Goal: Task Accomplishment & Management: Manage account settings

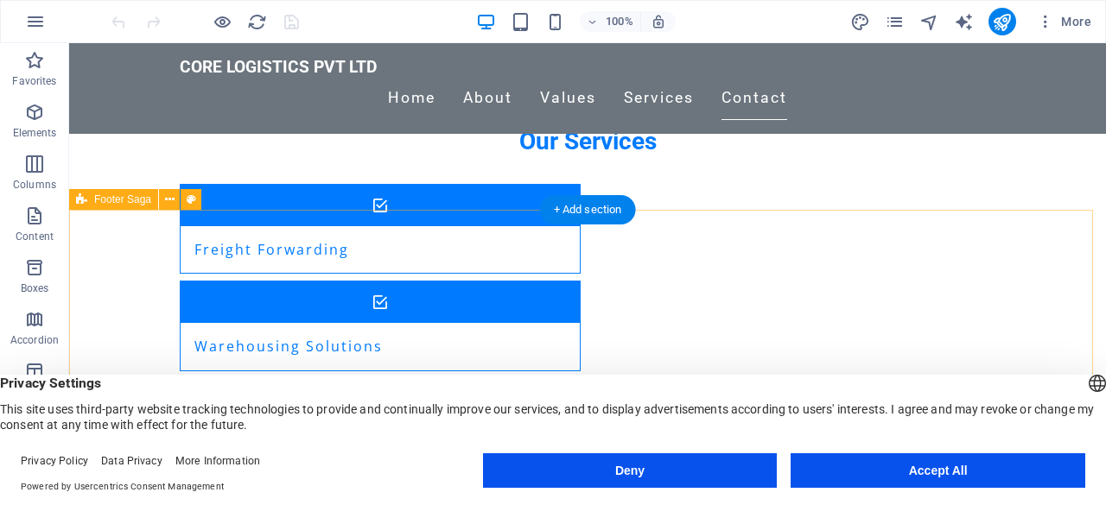
scroll to position [2046, 0]
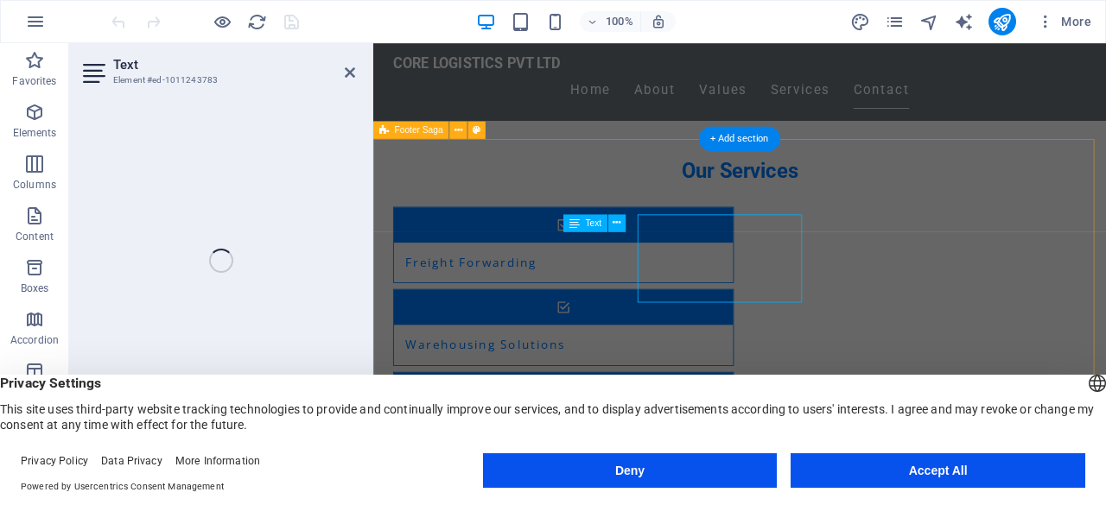
scroll to position [1991, 0]
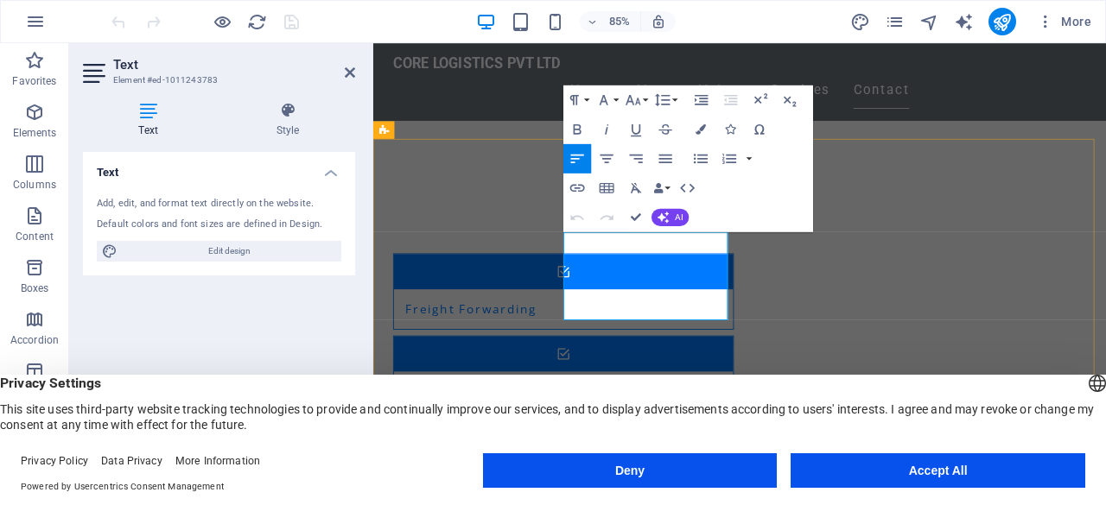
drag, startPoint x: 658, startPoint y: 272, endPoint x: 1203, endPoint y: 62, distance: 583.4
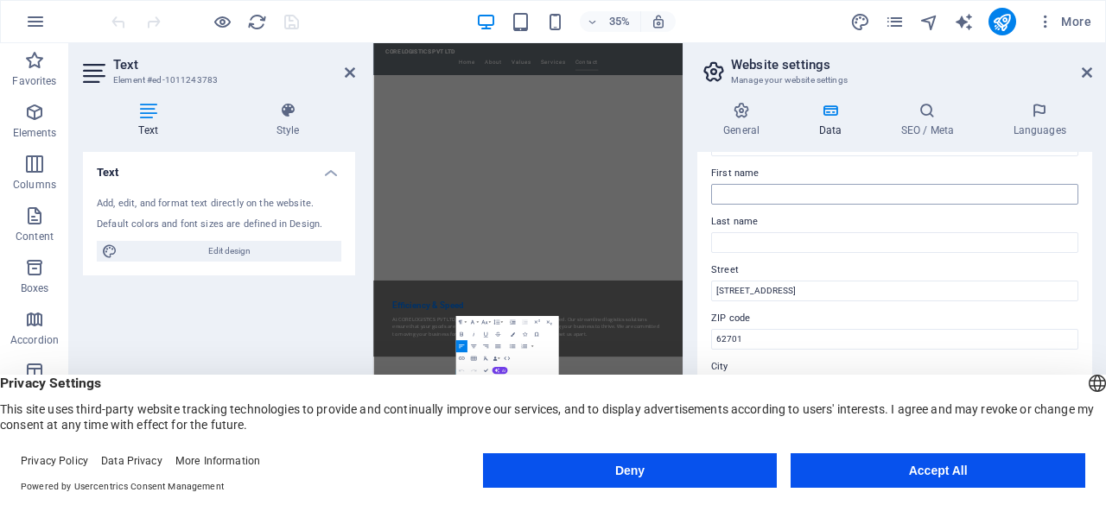
scroll to position [173, 0]
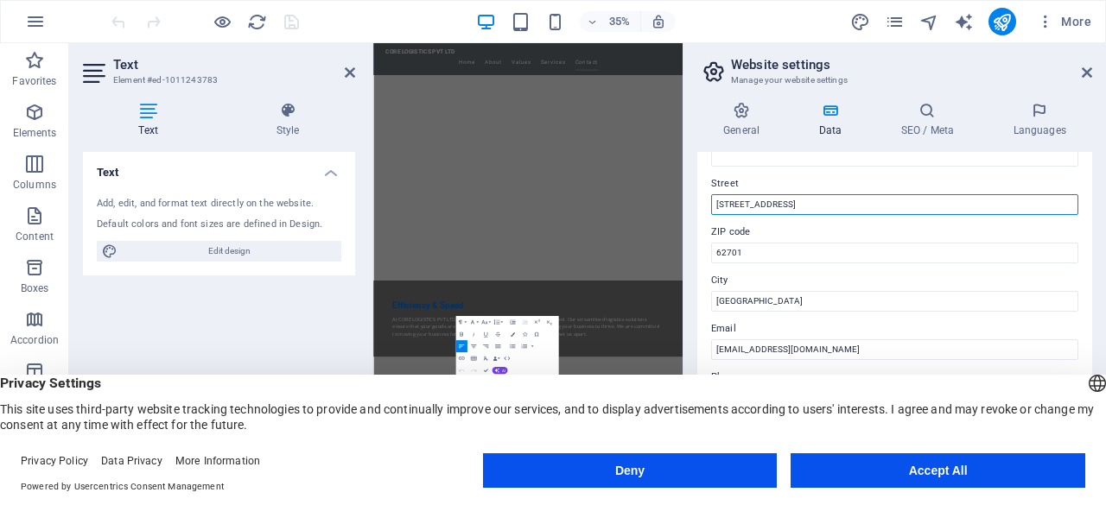
click at [852, 201] on input "[STREET_ADDRESS]" at bounding box center [894, 204] width 367 height 21
type input "[STREET_ADDRESS]"
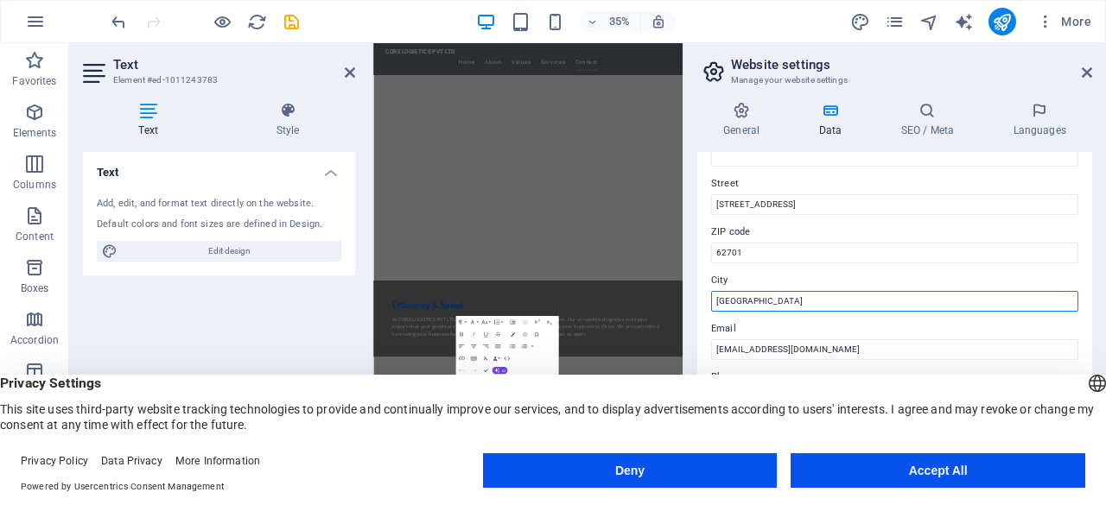
drag, startPoint x: 1185, startPoint y: 350, endPoint x: 1159, endPoint y: 787, distance: 437.9
click at [770, 302] on input "[GEOGRAPHIC_DATA]" at bounding box center [894, 301] width 367 height 21
type input "[DEMOGRAPHIC_DATA]"
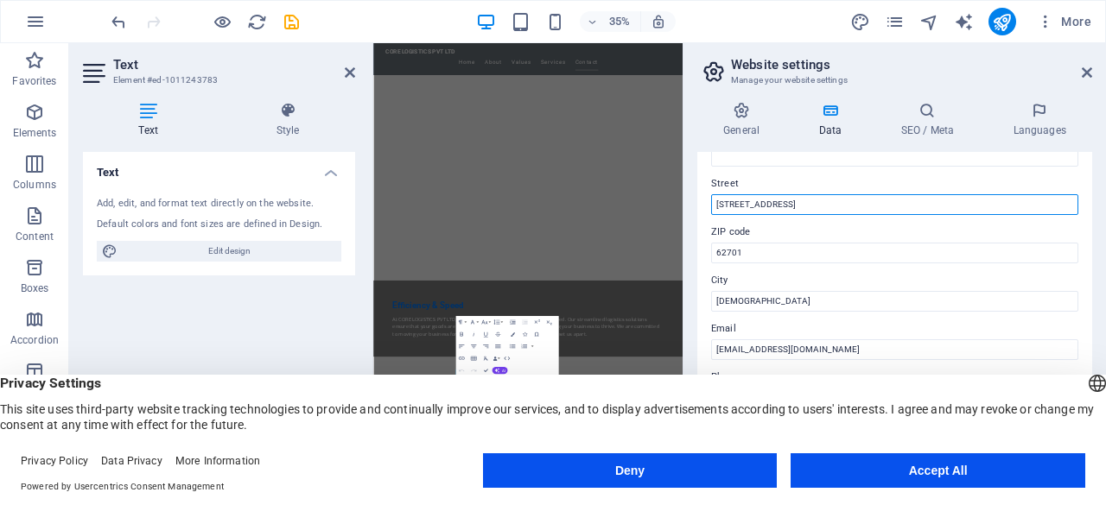
drag, startPoint x: 788, startPoint y: 202, endPoint x: 715, endPoint y: 188, distance: 73.9
click at [715, 188] on div "Street [STREET_ADDRESS]" at bounding box center [894, 194] width 367 height 41
paste input "Hithigas [PERSON_NAME]Fairlin 9th A - [DEMOGRAPHIC_DATA], Rep of [GEOGRAPHIC_DA…"
drag, startPoint x: 828, startPoint y: 205, endPoint x: 994, endPoint y: 191, distance: 166.5
click at [994, 191] on div "Street Hithigas Magu,[PERSON_NAME]Fairlin 9th A - [DEMOGRAPHIC_DATA], Rep of [G…" at bounding box center [894, 194] width 367 height 41
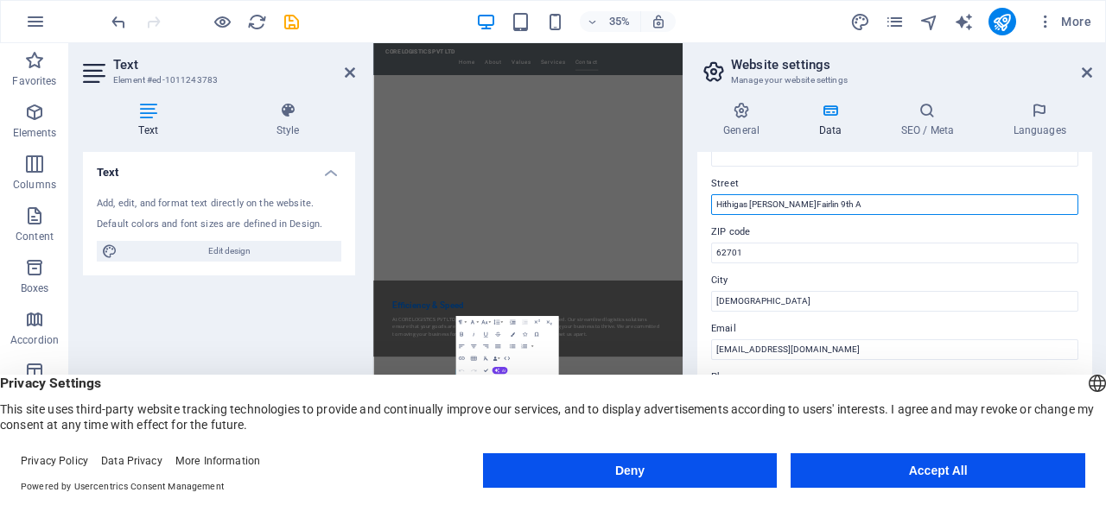
type input "Hithigas [PERSON_NAME]Fairlin 9th A"
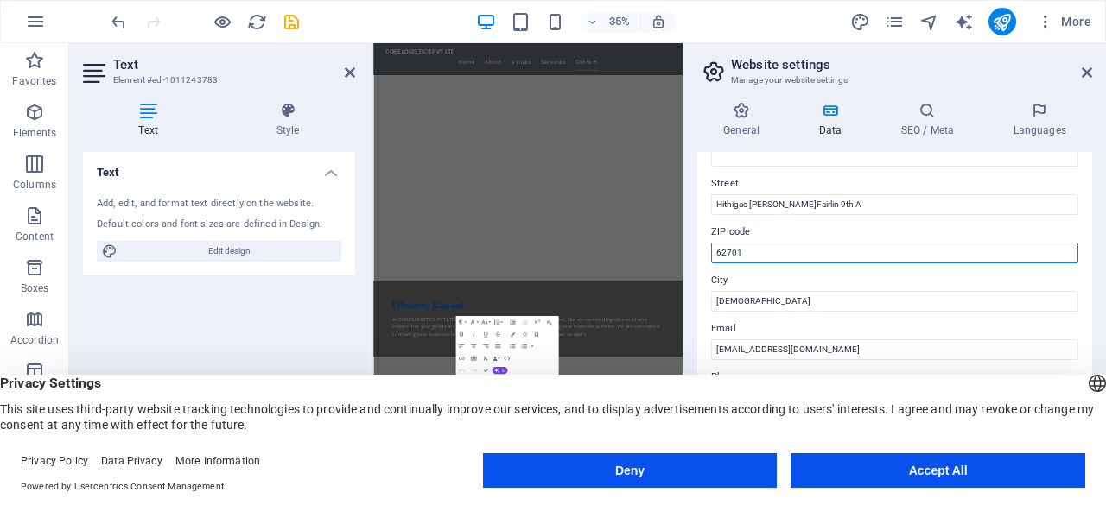
drag, startPoint x: 753, startPoint y: 255, endPoint x: 703, endPoint y: 245, distance: 51.0
click at [703, 245] on div "Contact data for this website. This can be used everywhere on the website and w…" at bounding box center [894, 308] width 395 height 312
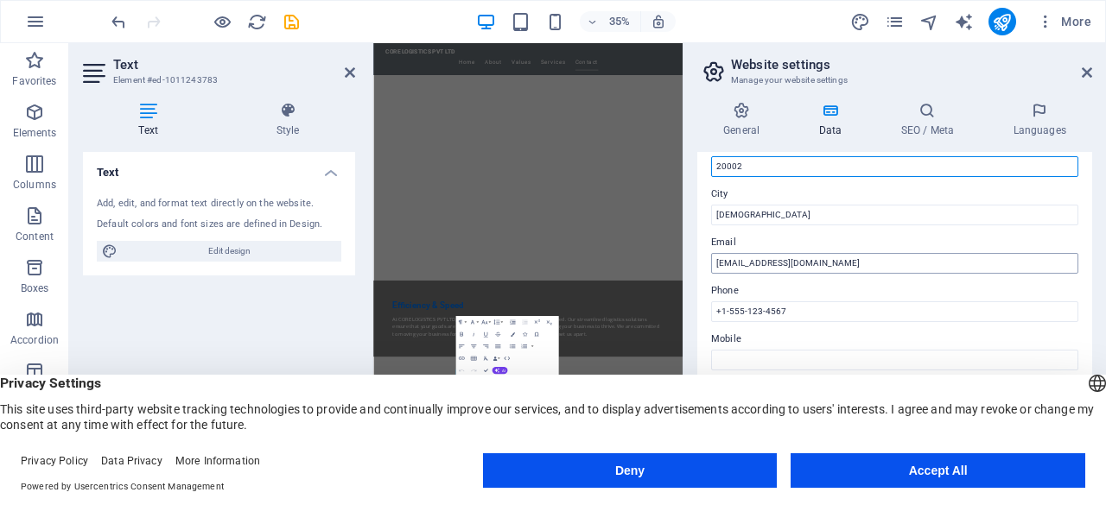
scroll to position [346, 0]
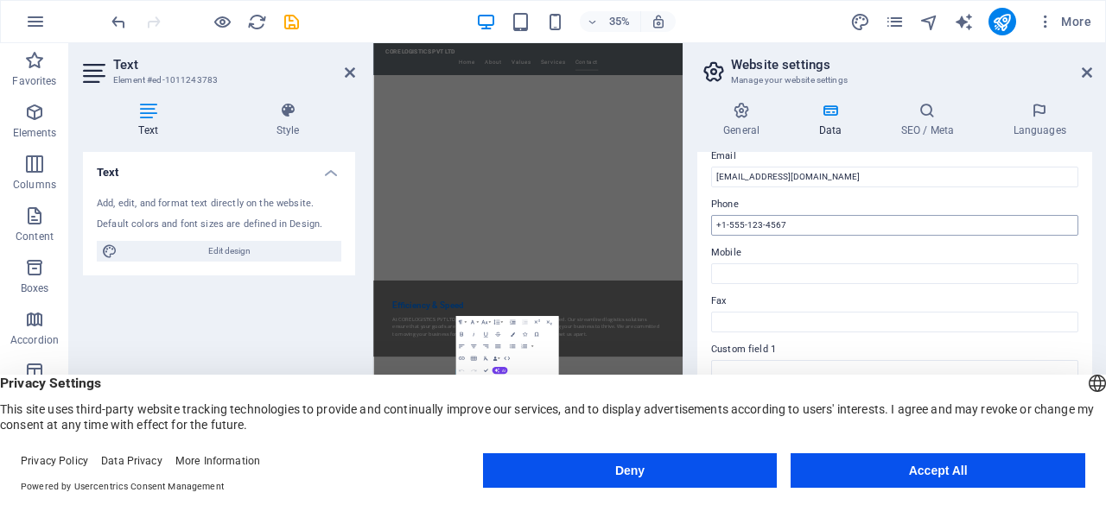
type input "20002"
drag, startPoint x: 798, startPoint y: 227, endPoint x: 716, endPoint y: 222, distance: 82.2
click at [716, 222] on input "+1-555-123-4567" at bounding box center [894, 225] width 367 height 21
type input "[PHONE_NUMBER]"
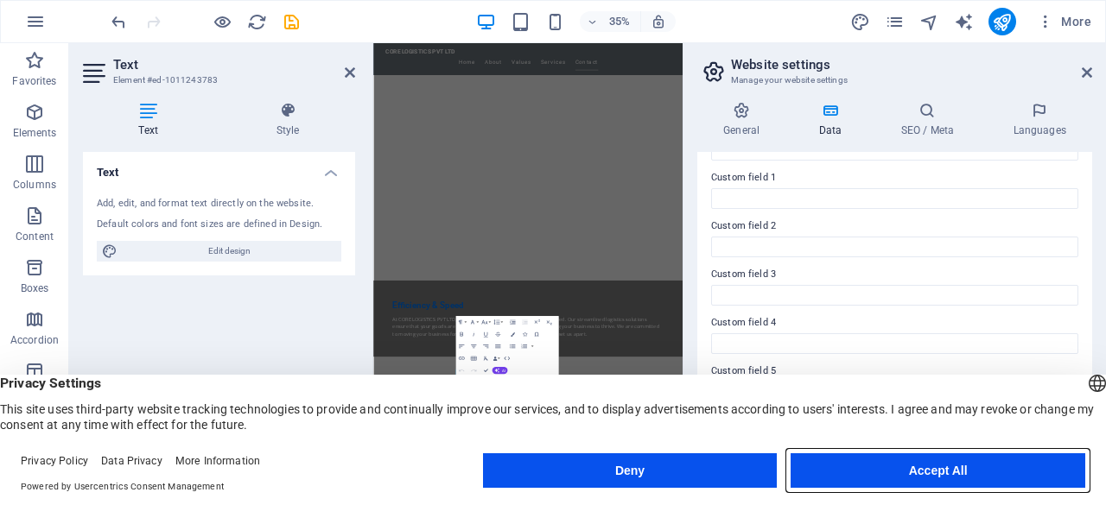
click at [984, 467] on button "Accept All" at bounding box center [938, 471] width 295 height 35
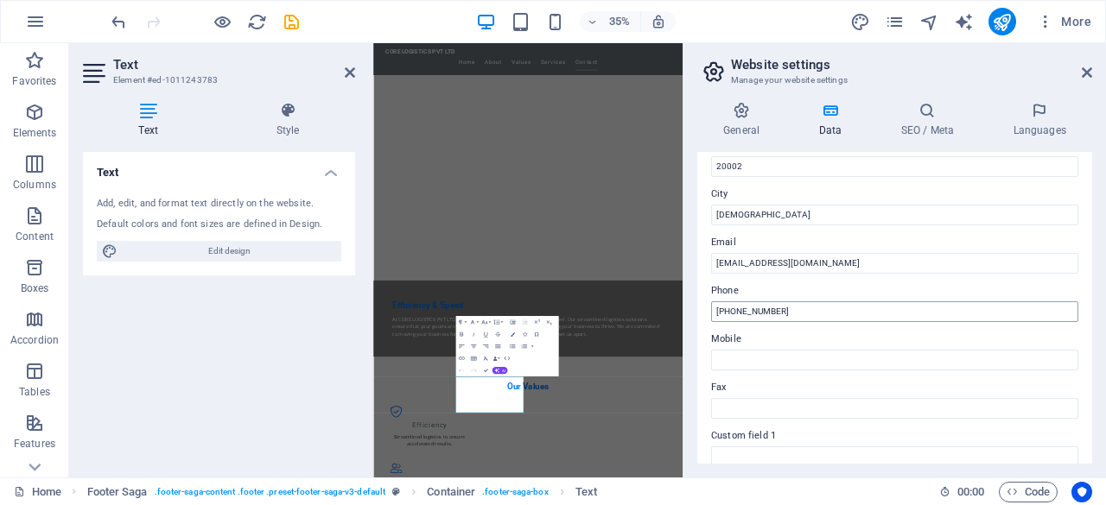
scroll to position [346, 0]
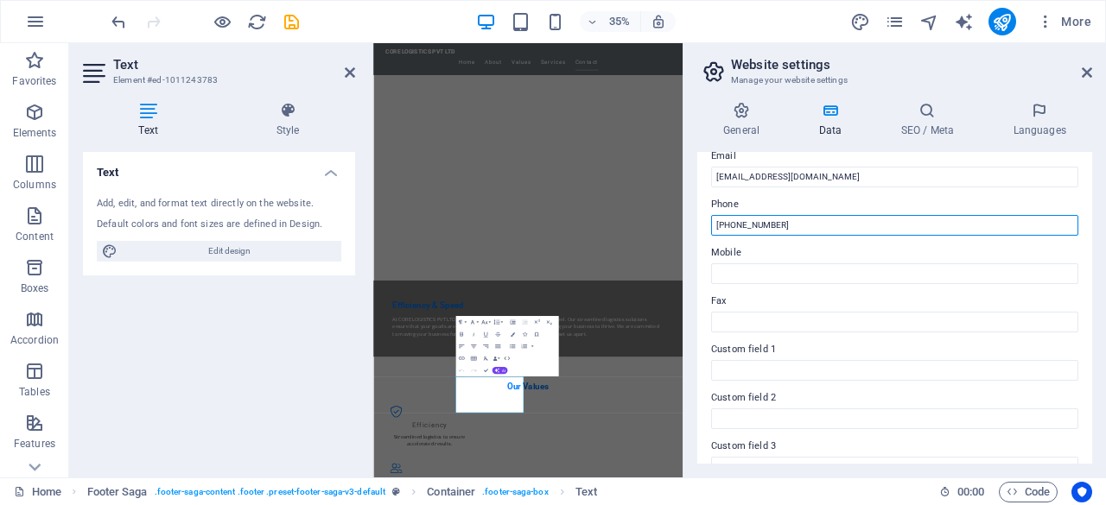
drag, startPoint x: 793, startPoint y: 229, endPoint x: 712, endPoint y: 228, distance: 81.2
click at [712, 228] on input "[PHONE_NUMBER]" at bounding box center [894, 225] width 367 height 21
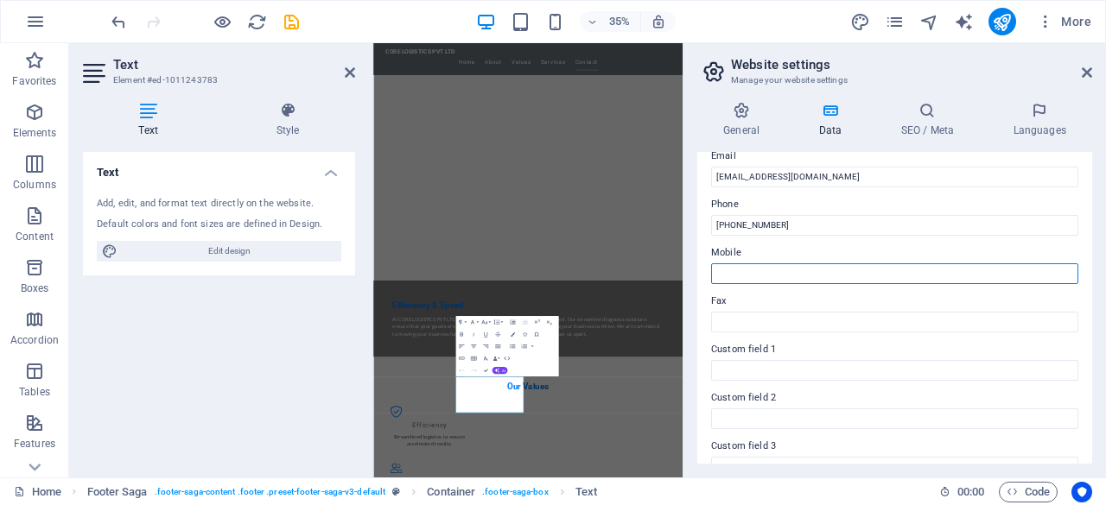
click at [760, 275] on input "Mobile" at bounding box center [894, 274] width 367 height 21
paste input "[PHONE_NUMBER]"
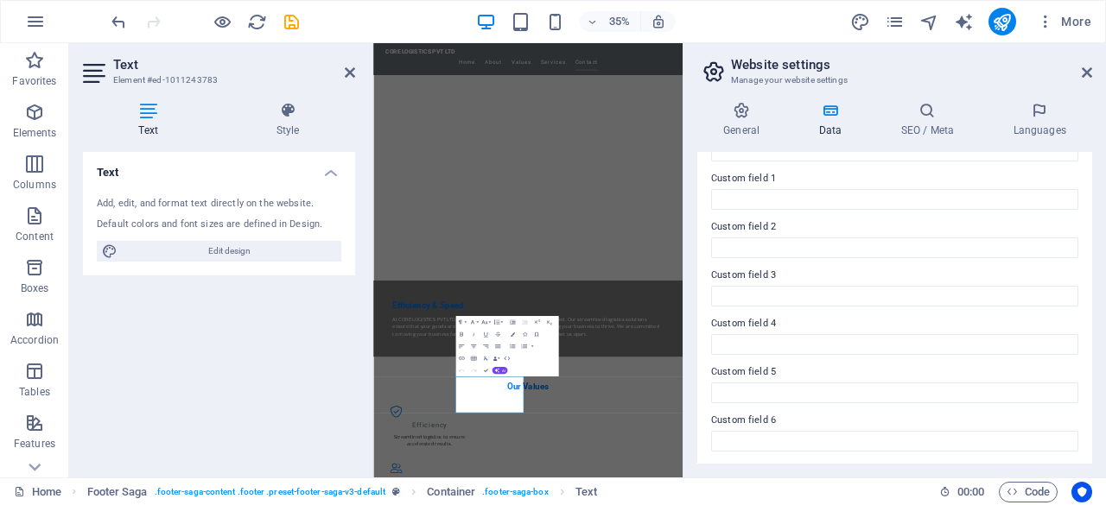
scroll to position [518, 0]
type input "[PHONE_NUMBER]"
drag, startPoint x: 838, startPoint y: 32, endPoint x: 1087, endPoint y: 68, distance: 251.5
click at [1087, 68] on icon at bounding box center [1087, 73] width 10 height 14
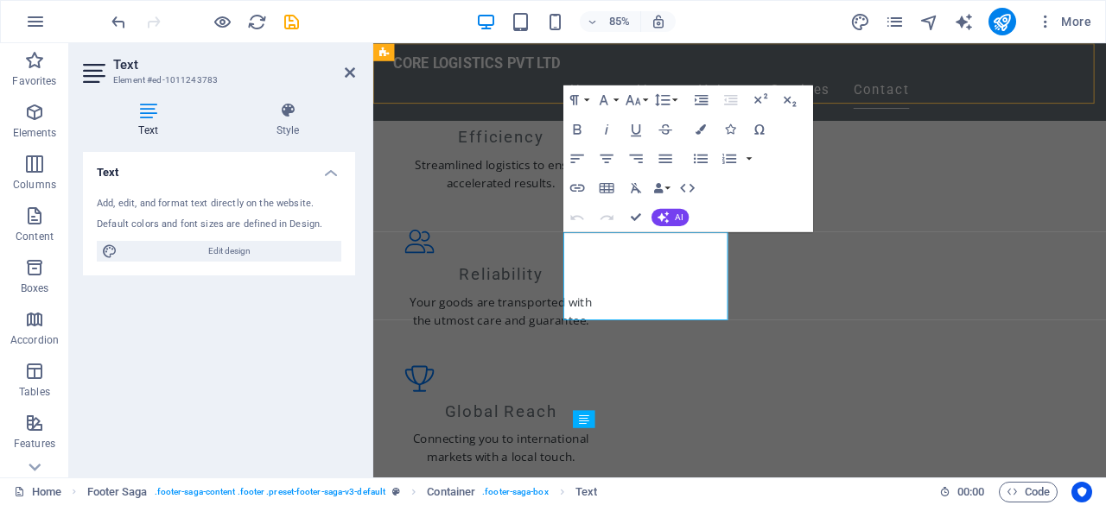
scroll to position [1991, 0]
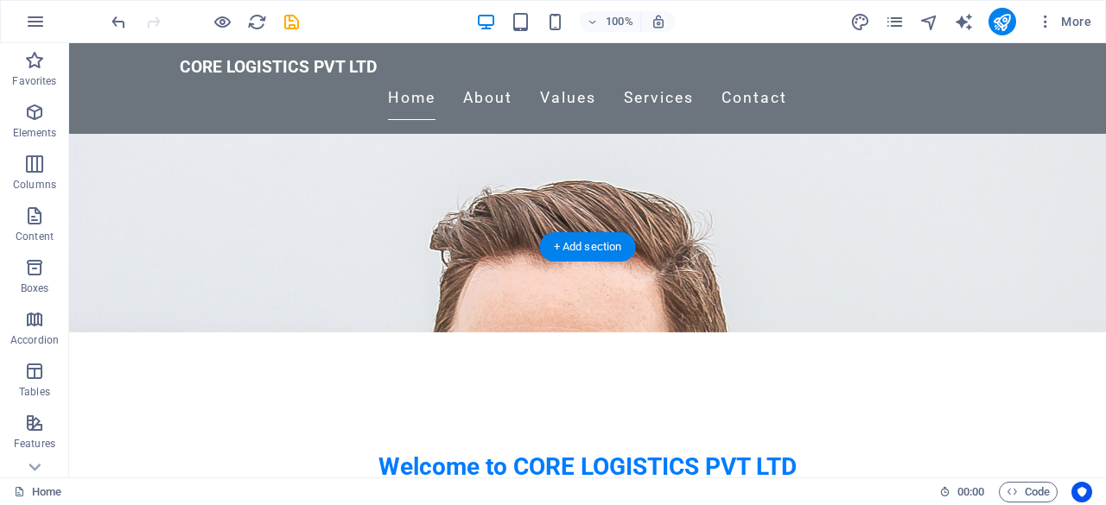
scroll to position [0, 0]
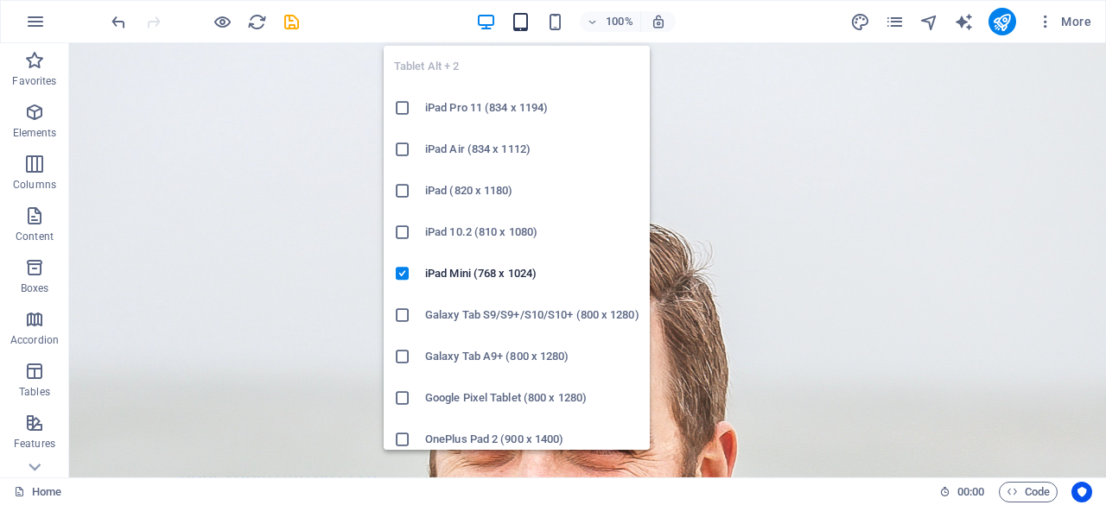
click at [520, 20] on icon "button" at bounding box center [521, 22] width 20 height 20
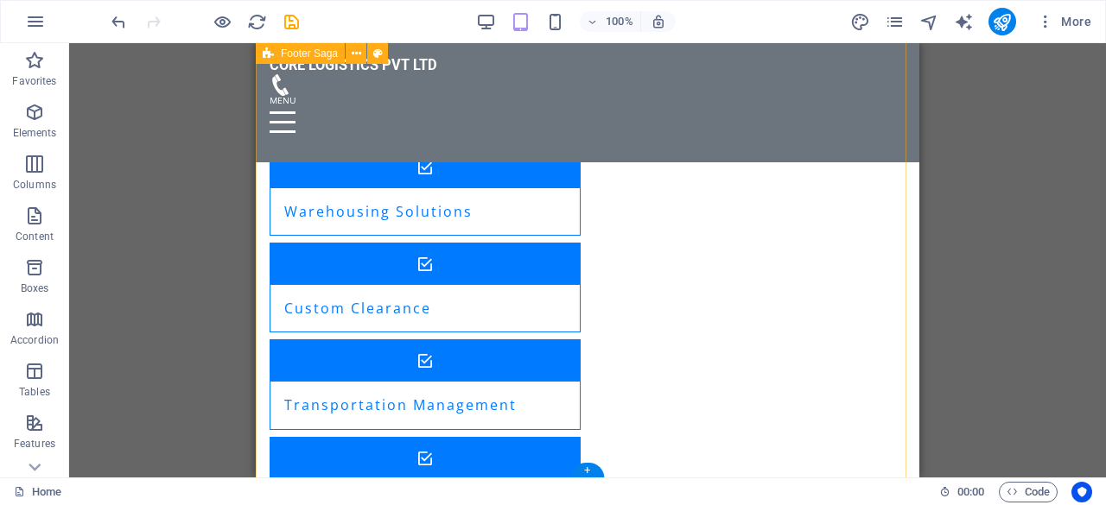
scroll to position [2247, 0]
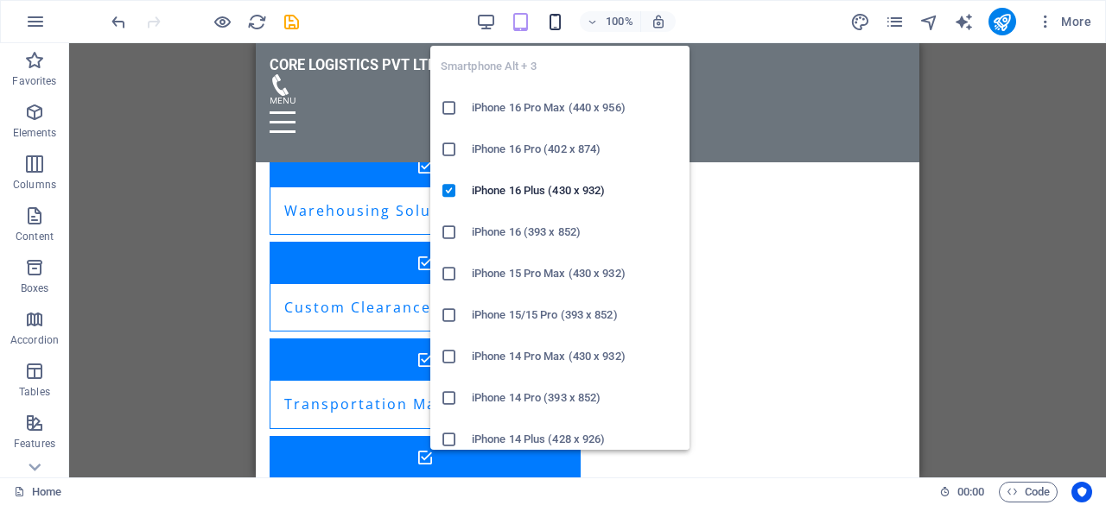
click at [551, 21] on icon "button" at bounding box center [555, 22] width 20 height 20
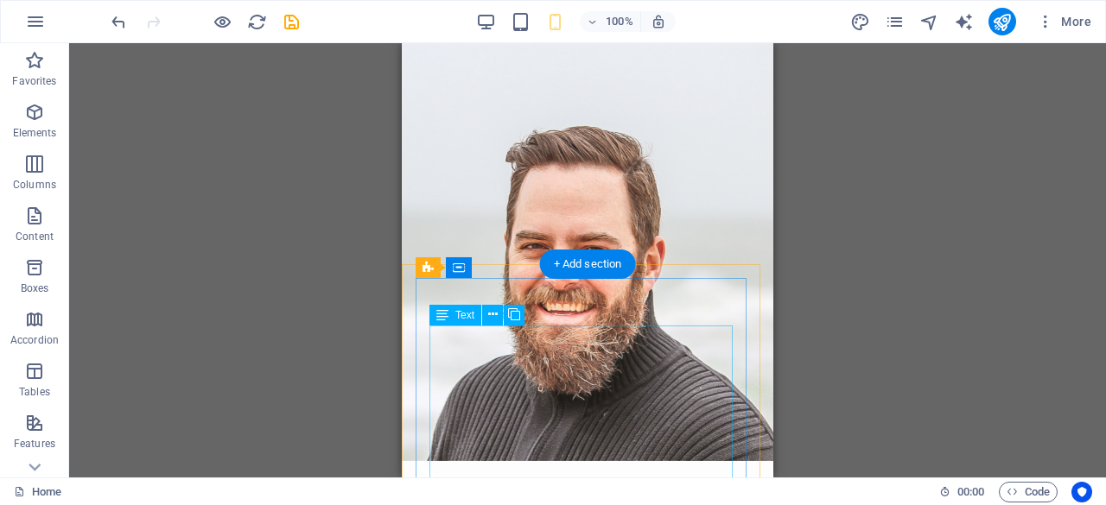
scroll to position [0, 0]
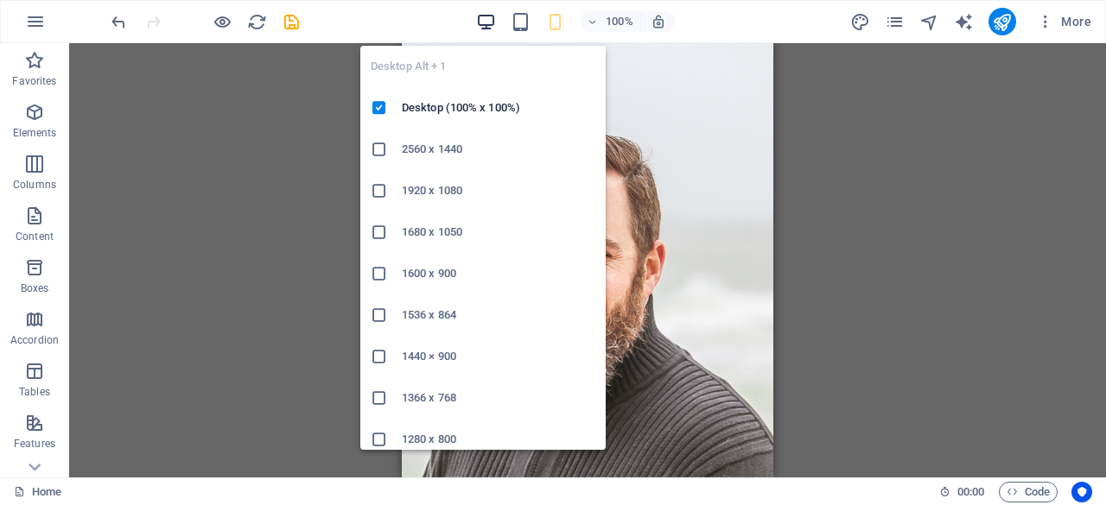
click at [484, 20] on icon "button" at bounding box center [486, 22] width 20 height 20
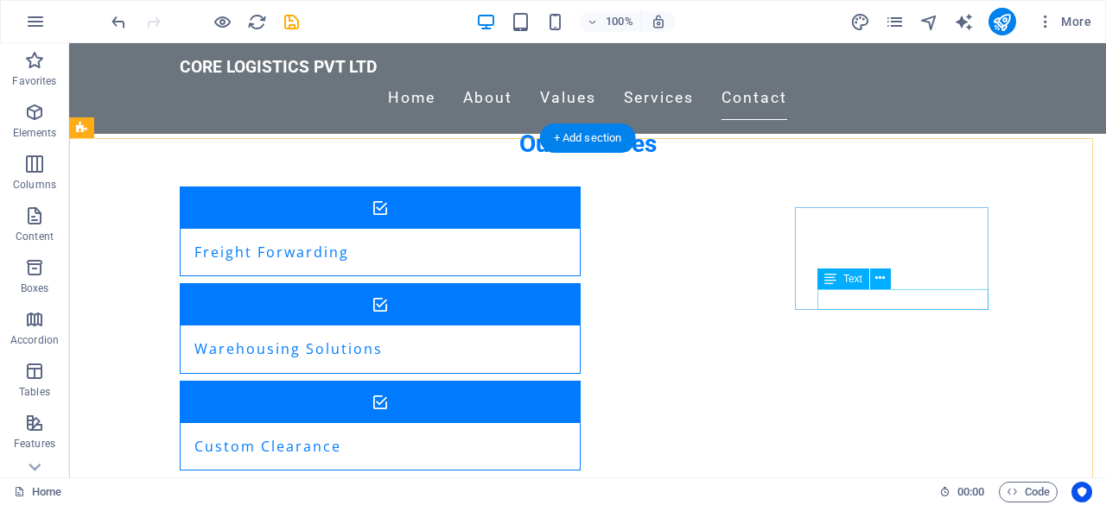
scroll to position [2046, 0]
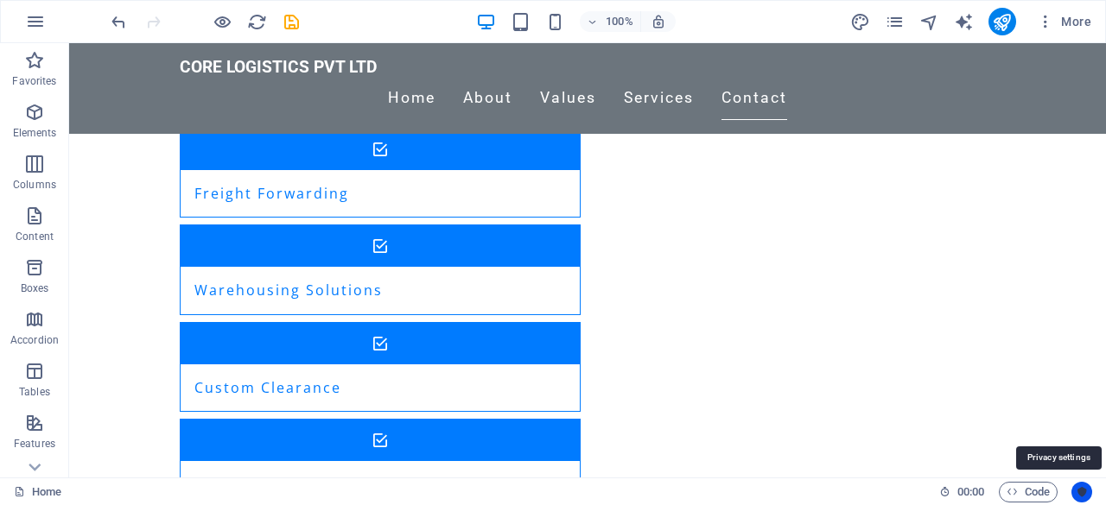
click at [1082, 495] on icon "Usercentrics" at bounding box center [1082, 492] width 12 height 12
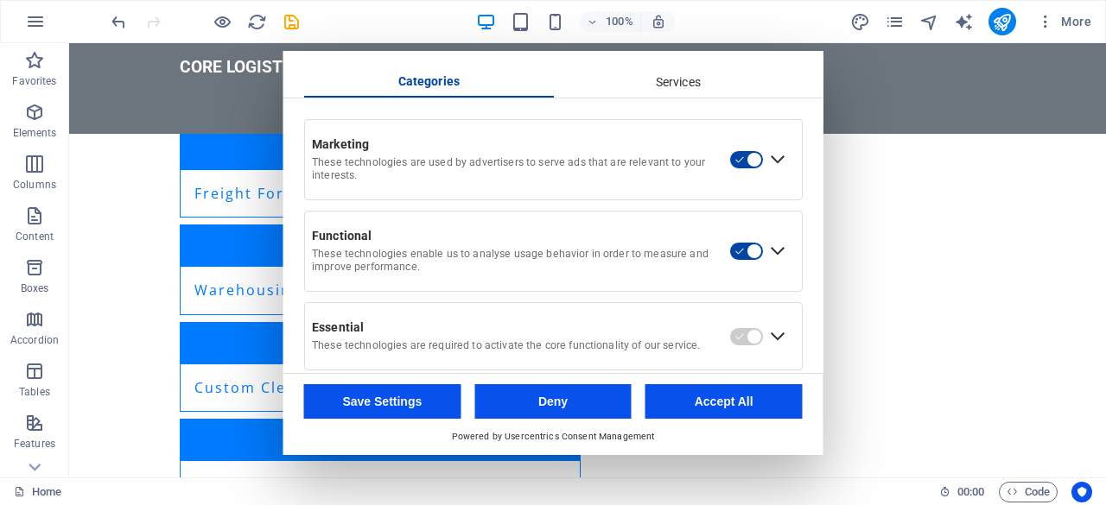
scroll to position [126, 0]
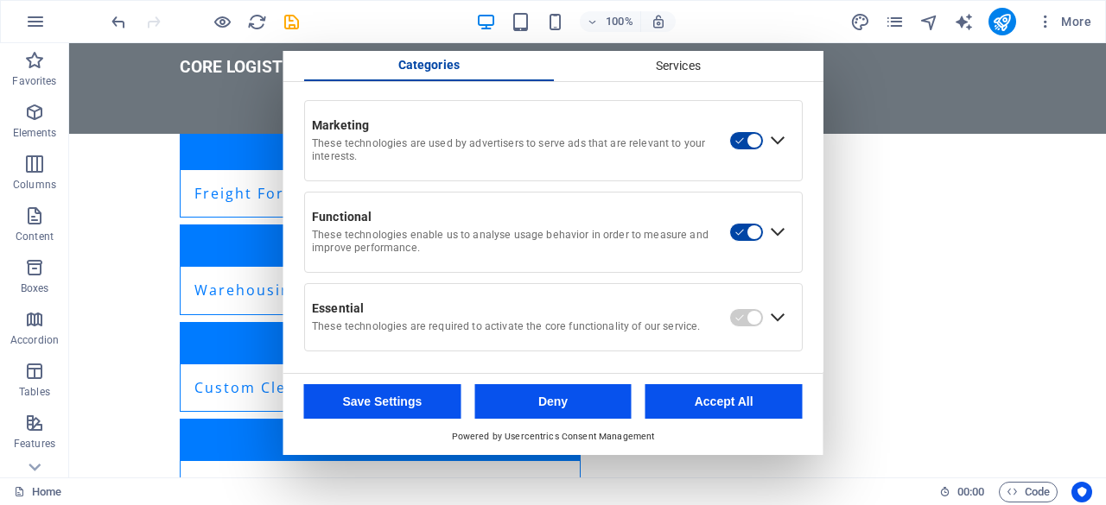
click at [713, 396] on button "Accept All" at bounding box center [723, 401] width 157 height 35
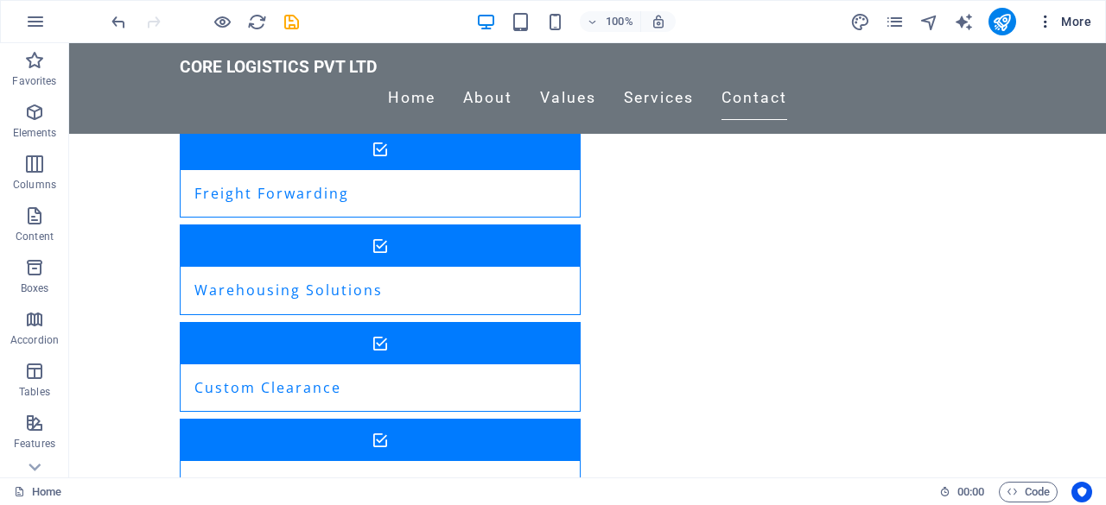
click at [1064, 16] on span "More" at bounding box center [1064, 21] width 54 height 17
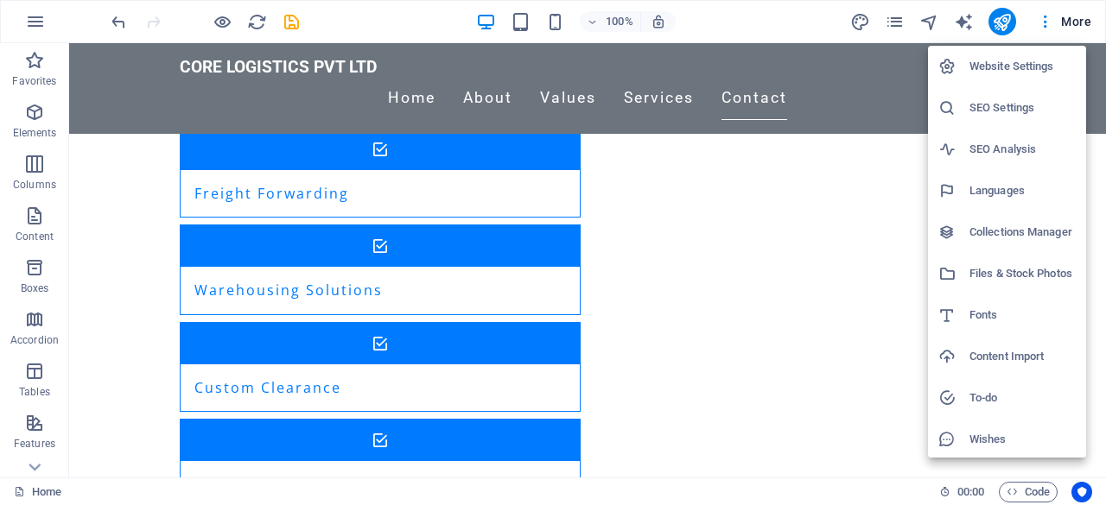
click at [833, 425] on div at bounding box center [553, 252] width 1106 height 505
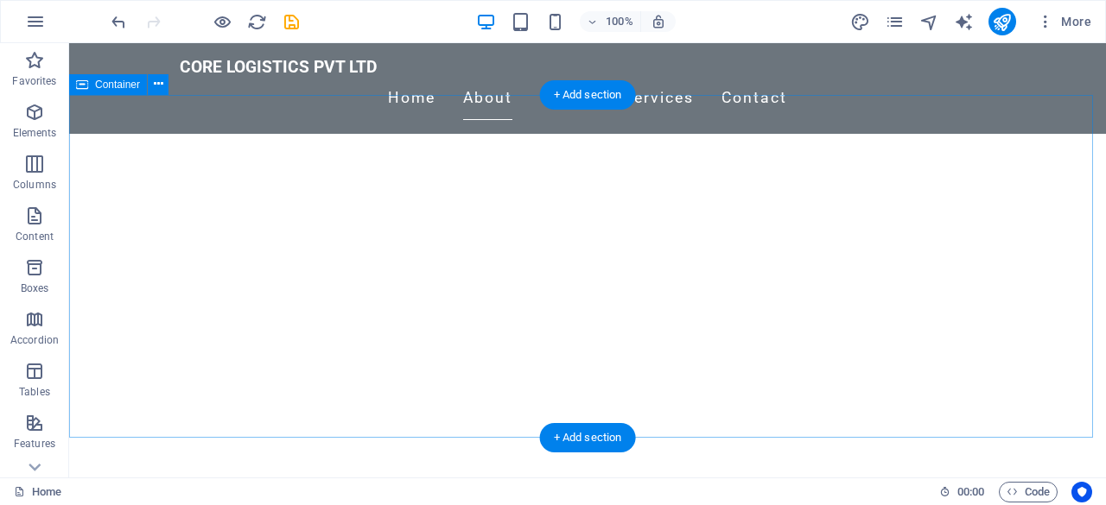
scroll to position [0, 0]
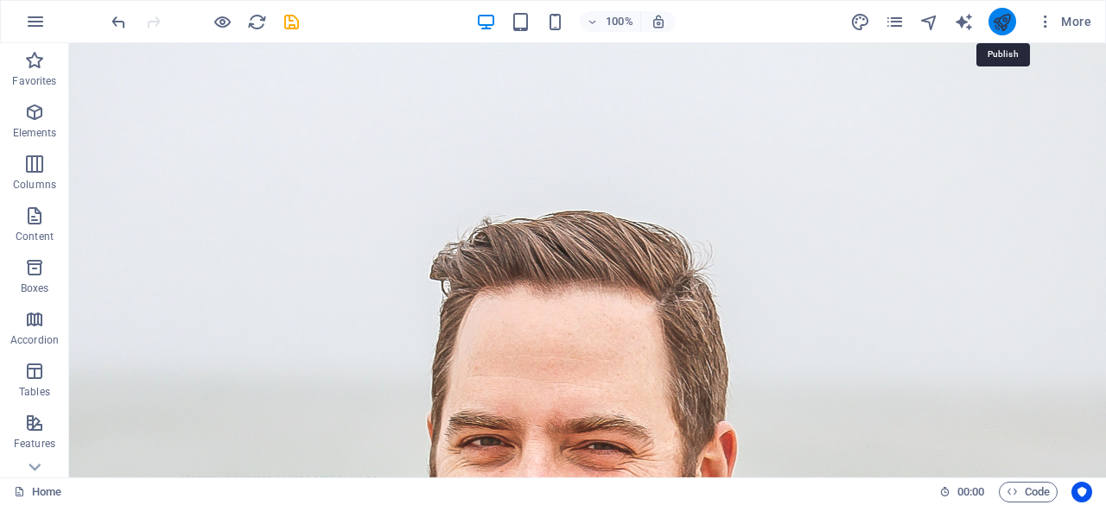
click at [1004, 21] on icon "publish" at bounding box center [1002, 22] width 20 height 20
checkbox input "false"
